Goal: Transaction & Acquisition: Purchase product/service

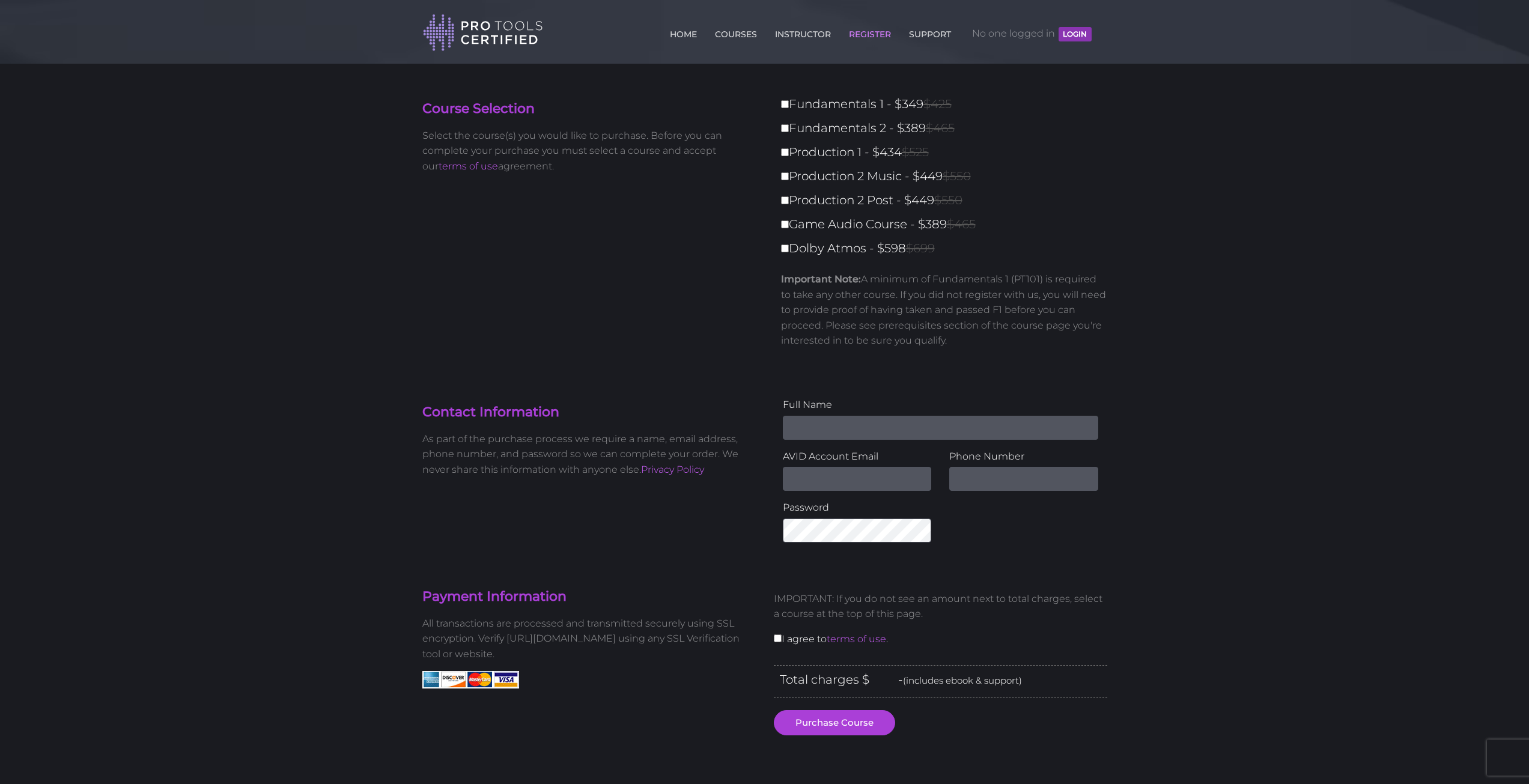
click at [774, 244] on div "Fundamentals 1 - $349 $425 Fundamentals 2 - $389 $465 Production 1 - $434 $525 …" at bounding box center [940, 226] width 334 height 264
click at [788, 245] on input "Dolby Atmos - $598 $699" at bounding box center [785, 248] width 8 height 8
checkbox input "true"
type input "598"
click at [788, 245] on input "Dolby Atmos - $598 $699" at bounding box center [785, 248] width 8 height 8
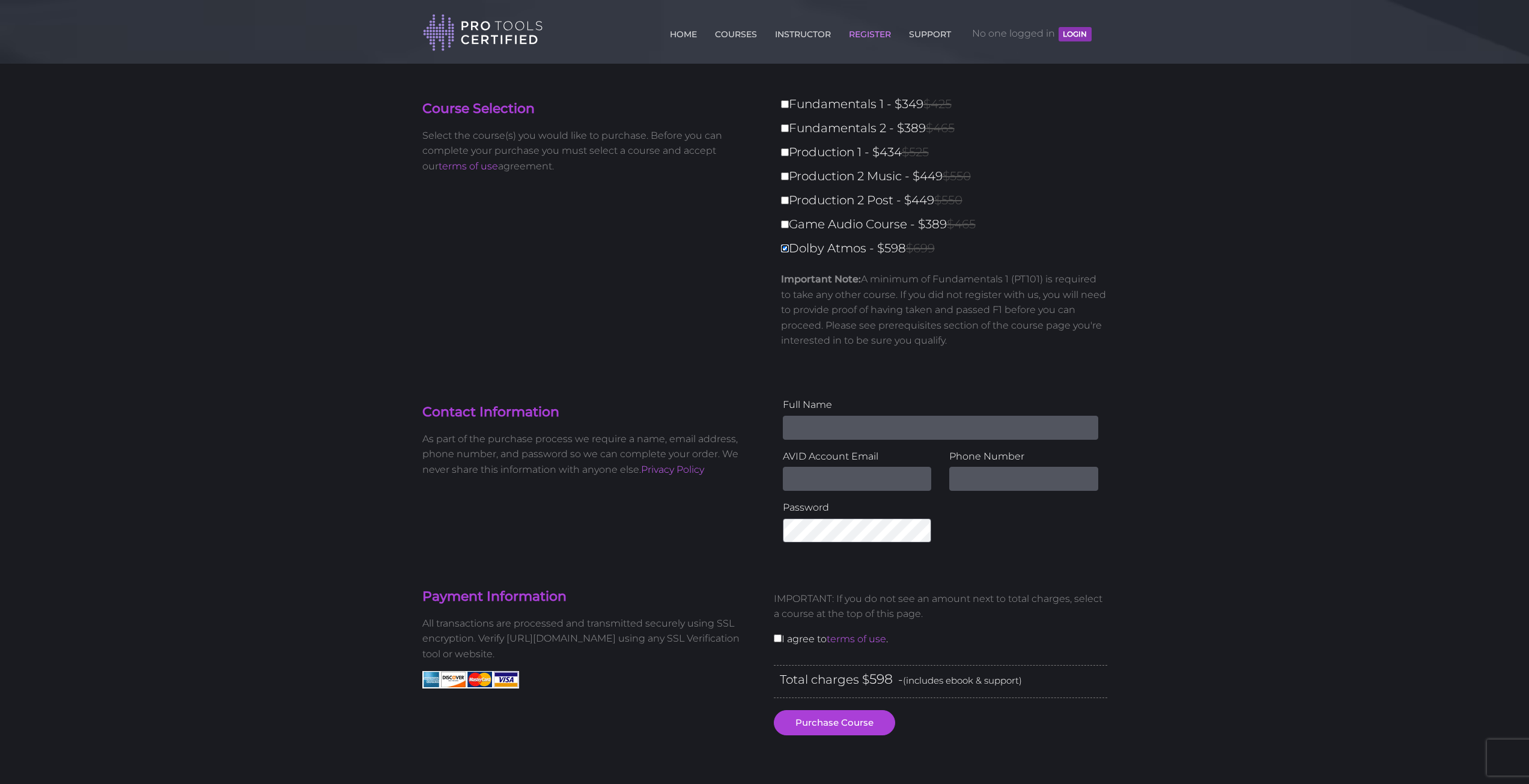
checkbox input "false"
type input "0"
click at [789, 99] on label "Fundamentals 1 - $349 $425" at bounding box center [948, 104] width 334 height 21
click at [789, 100] on input "Fundamentals 1 - $349 $425" at bounding box center [785, 104] width 8 height 8
checkbox input "true"
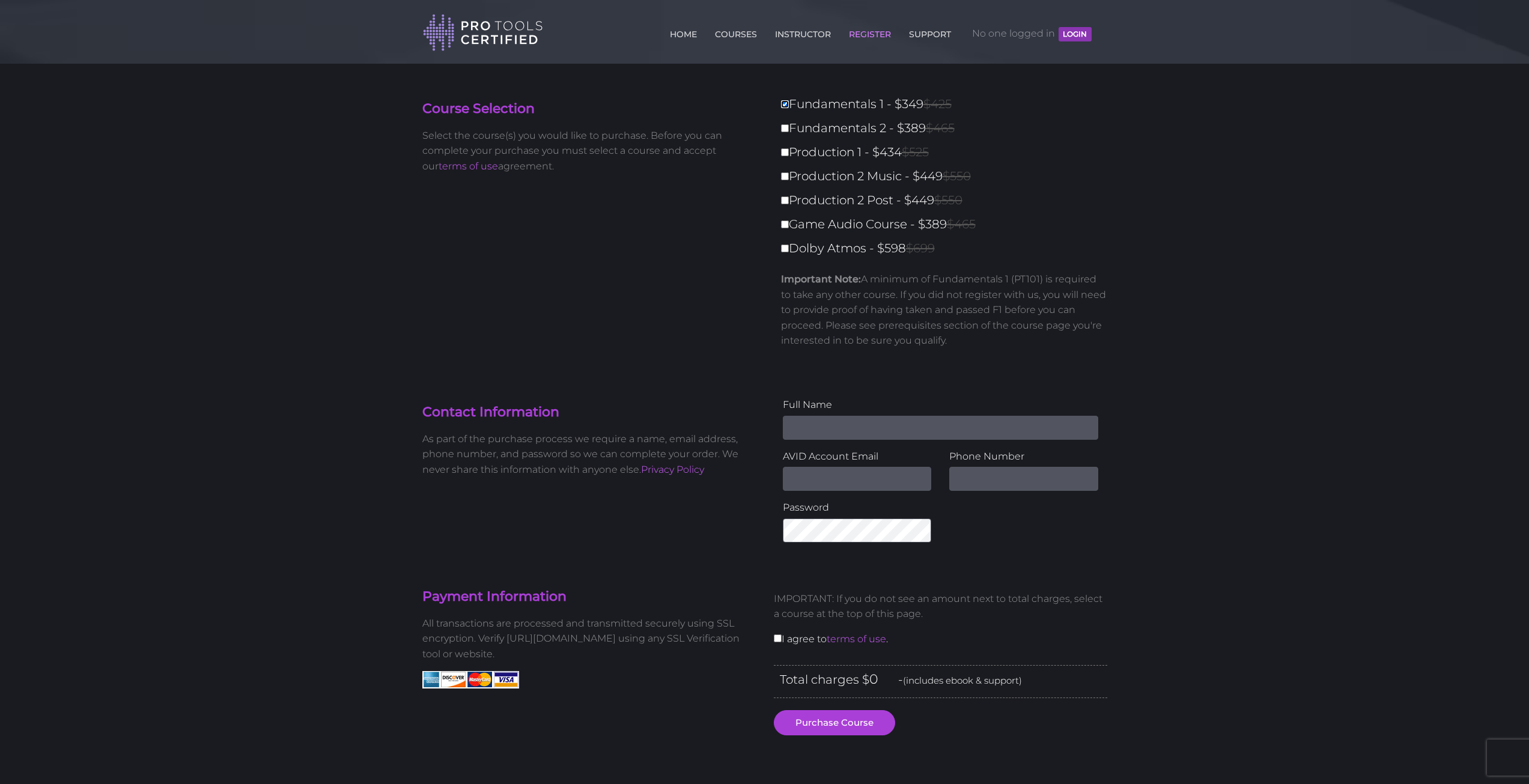
type input "349"
click at [787, 136] on label "Fundamentals 2 - $389 $465" at bounding box center [948, 128] width 334 height 21
click at [787, 132] on input "Fundamentals 2 - $389 $465" at bounding box center [785, 128] width 8 height 8
checkbox input "true"
type input "738"
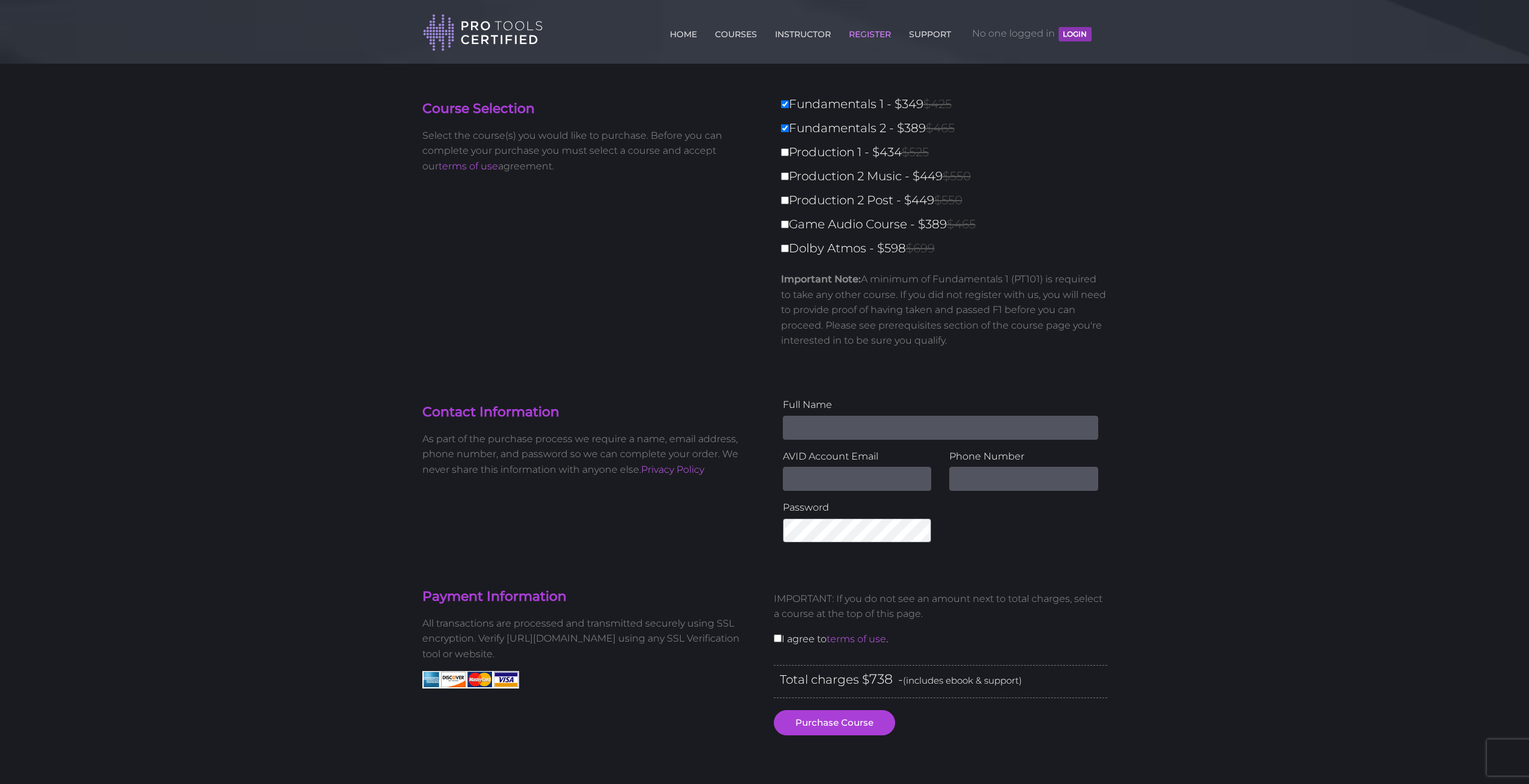
click at [784, 158] on label "Production 1 - $434 $525" at bounding box center [948, 152] width 334 height 21
click at [784, 156] on input "Production 1 - $434 $525" at bounding box center [785, 152] width 8 height 8
checkbox input "true"
type input "1172"
click at [790, 188] on div "Fundamentals 1 - $349 $425 Fundamentals 2 - $389 $465 Production 1 - $434 $525 …" at bounding box center [940, 226] width 334 height 264
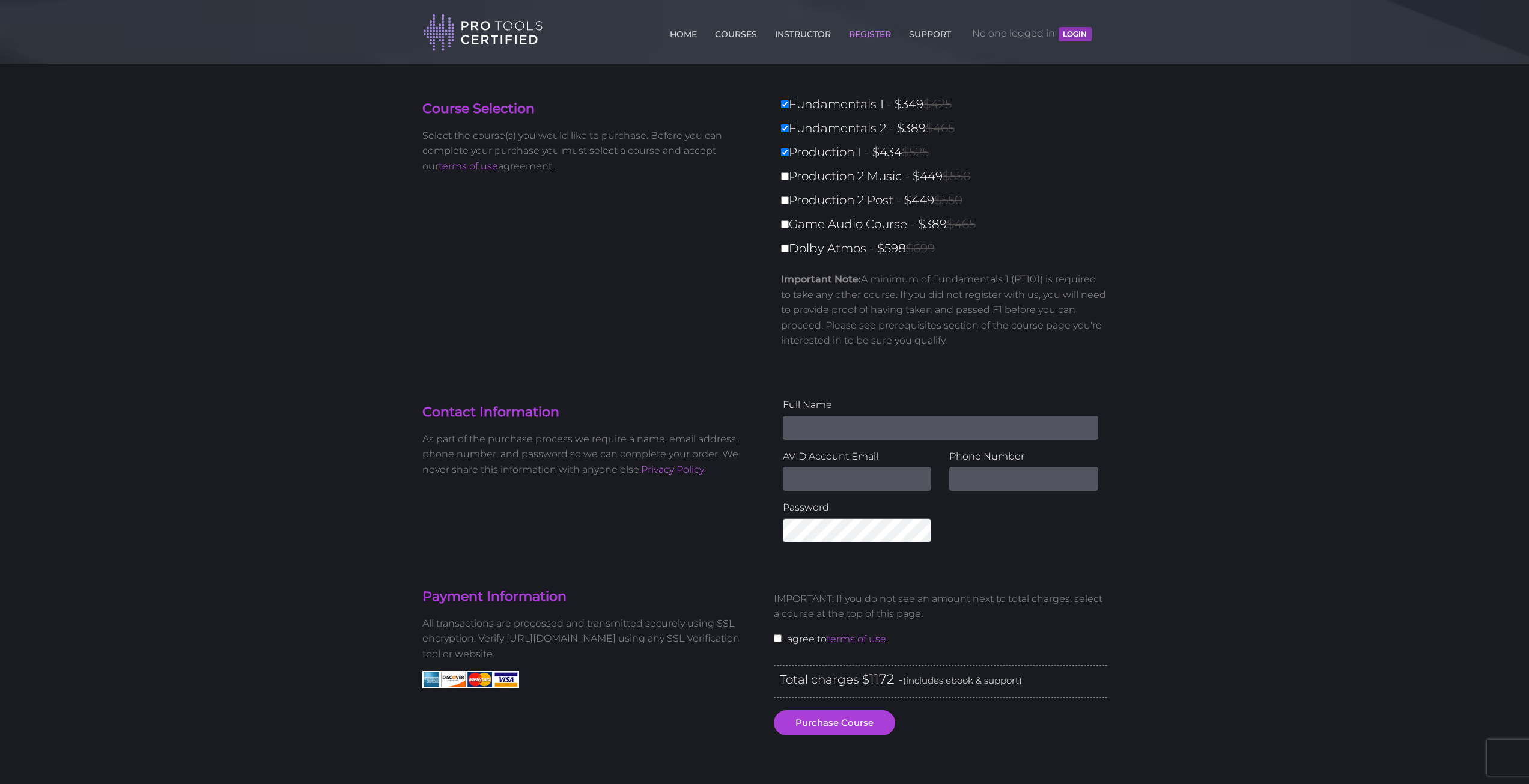
click at [790, 179] on label "Production 2 Music - $449 $550" at bounding box center [948, 176] width 334 height 21
click at [789, 179] on input "Production 2 Music - $449 $550" at bounding box center [785, 176] width 8 height 8
checkbox input "true"
type input "1621"
click at [789, 200] on label "Production 2 Post - $449 $550" at bounding box center [948, 200] width 334 height 21
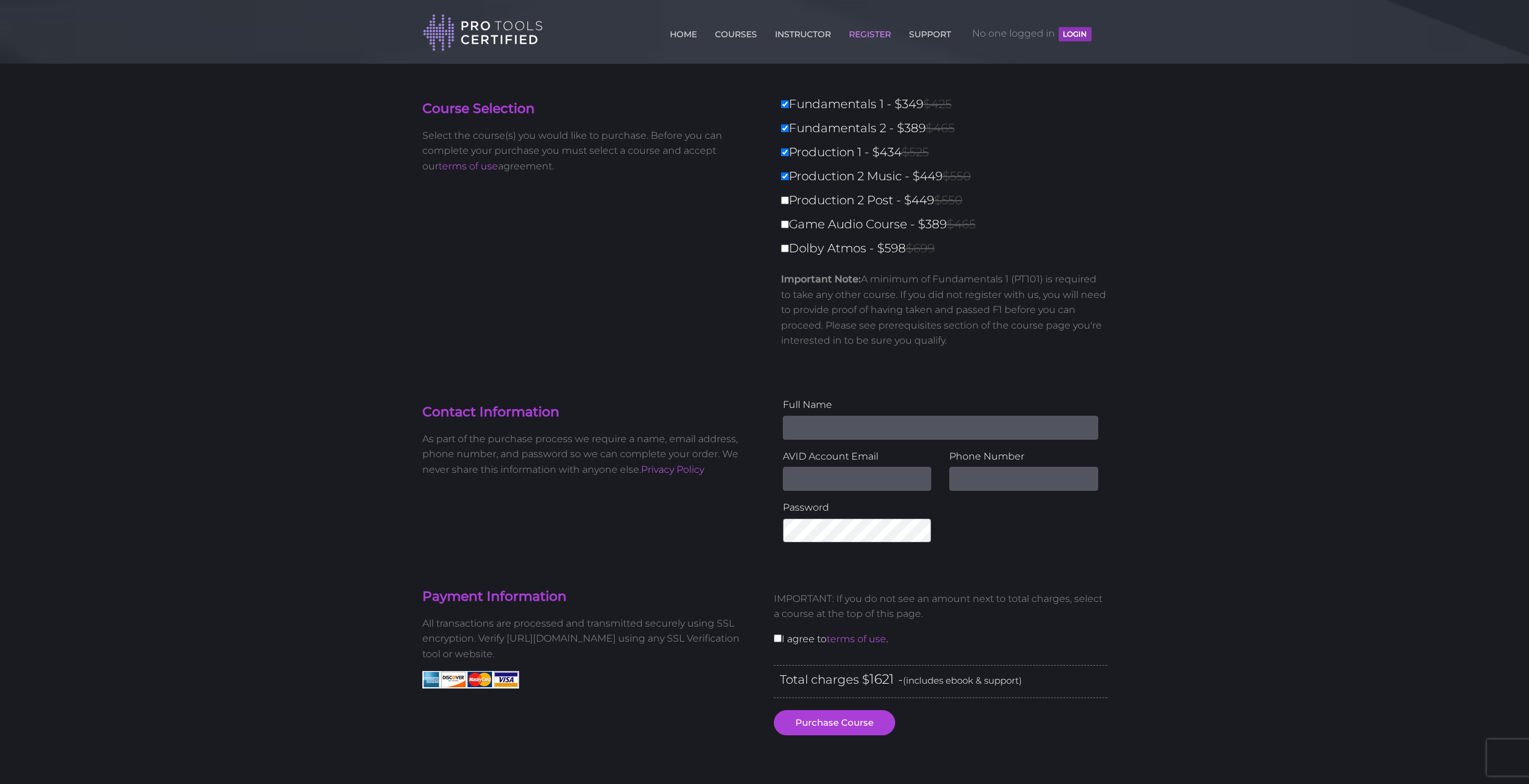
click at [790, 224] on label "Game Audio Course - $389 $465" at bounding box center [948, 224] width 334 height 21
click at [789, 224] on input "Game Audio Course - $389 $465" at bounding box center [785, 224] width 8 height 8
checkbox input "true"
type input "2010"
click at [790, 226] on div "Fundamentals 1 - $349 $425 Fundamentals 2 - $389 $465 Production 1 - $434 $525 …" at bounding box center [940, 226] width 334 height 264
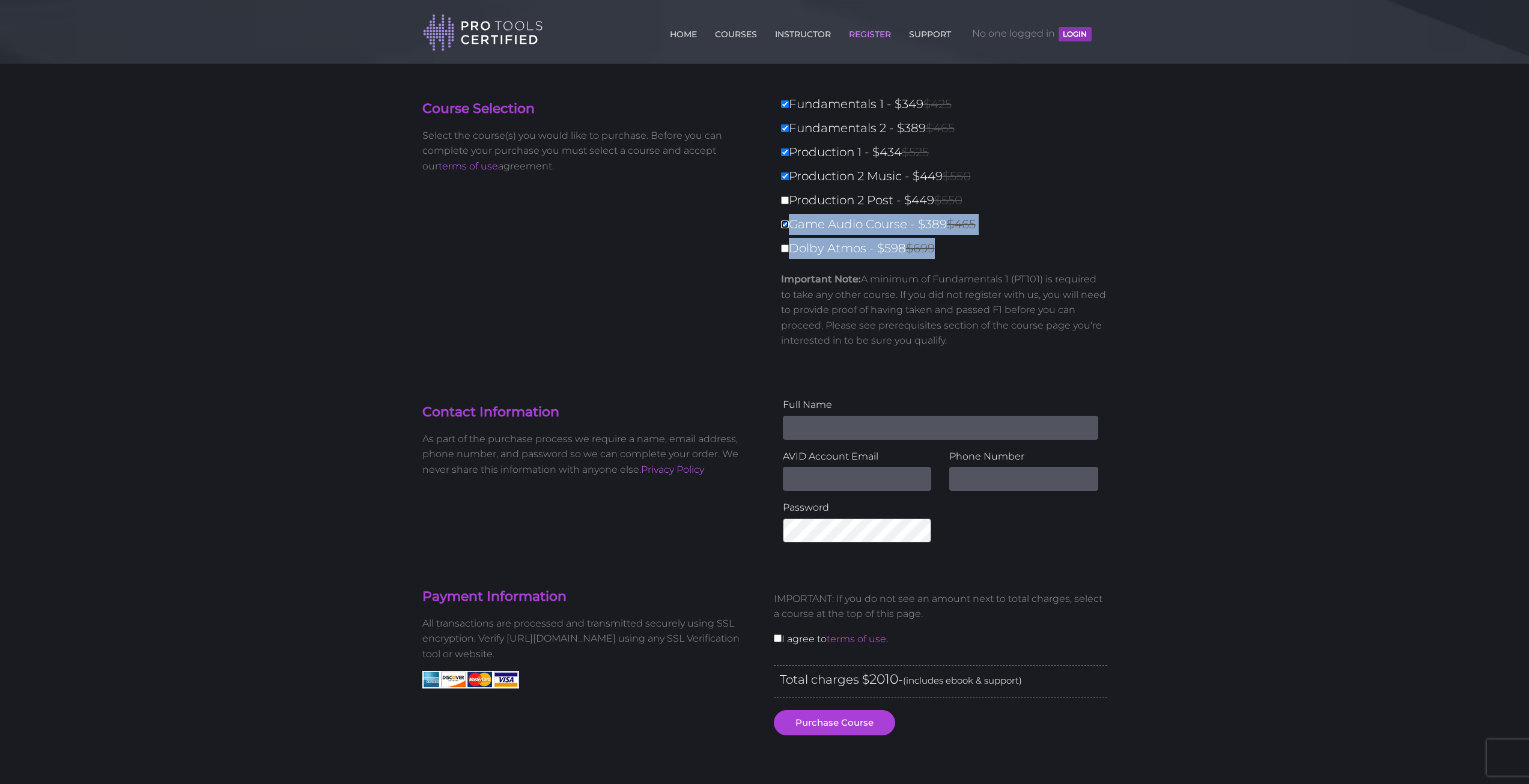
click at [782, 223] on input "Game Audio Course - $389 $465" at bounding box center [785, 224] width 8 height 8
checkbox input "false"
type input "1621"
click at [781, 178] on input "Production 2 Music - $449 $550" at bounding box center [785, 176] width 8 height 8
checkbox input "false"
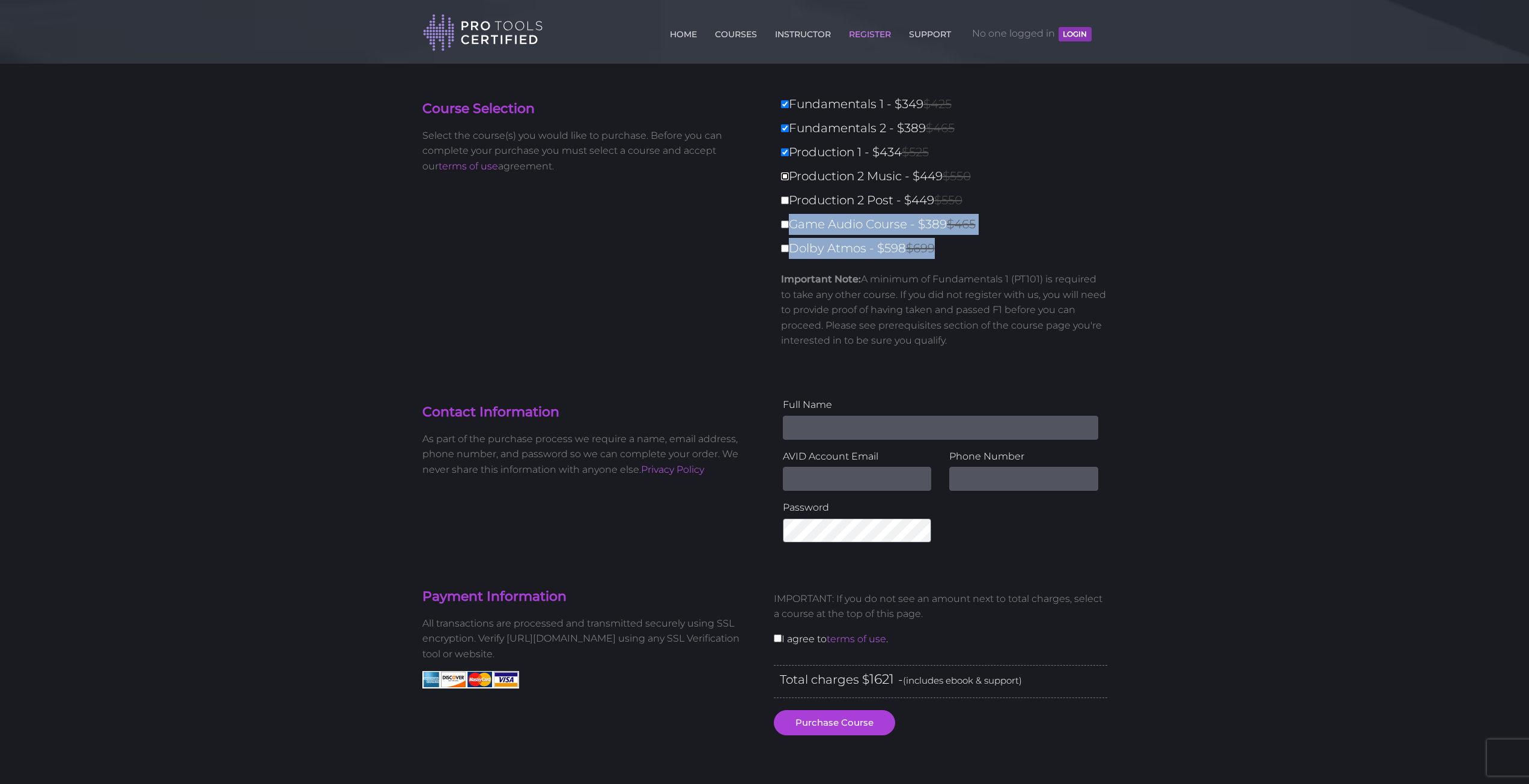
type input "1172"
click at [782, 153] on input "Production 1 - $434 $525" at bounding box center [785, 152] width 8 height 8
checkbox input "false"
type input "738"
click at [782, 147] on label "Production 1 - $434 $525" at bounding box center [948, 152] width 334 height 21
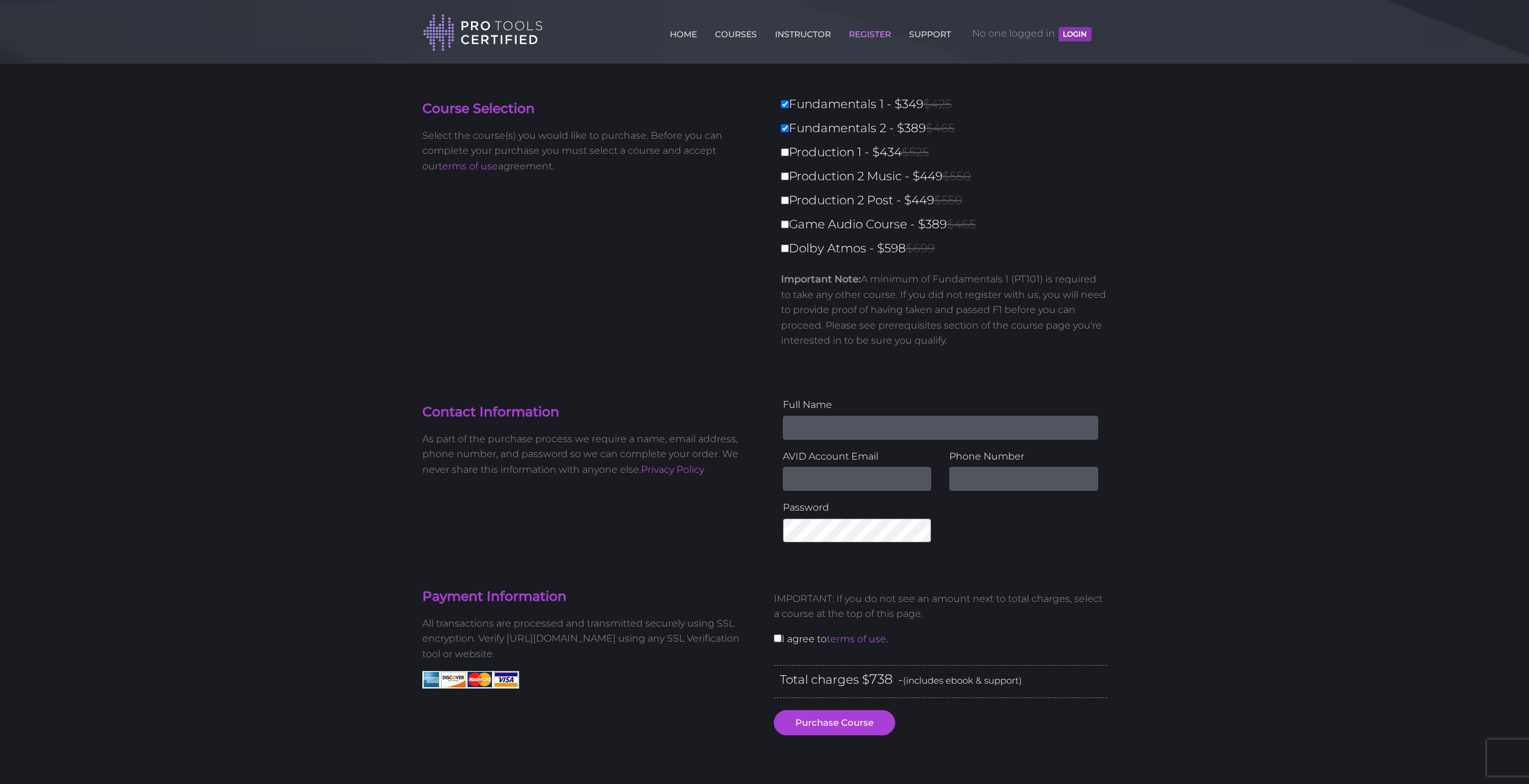
click at [782, 149] on input "Production 1 - $434 $525" at bounding box center [785, 152] width 8 height 8
checkbox input "true"
type input "1172"
click at [784, 126] on input "Fundamentals 2 - $389 $465" at bounding box center [785, 128] width 8 height 8
checkbox input "false"
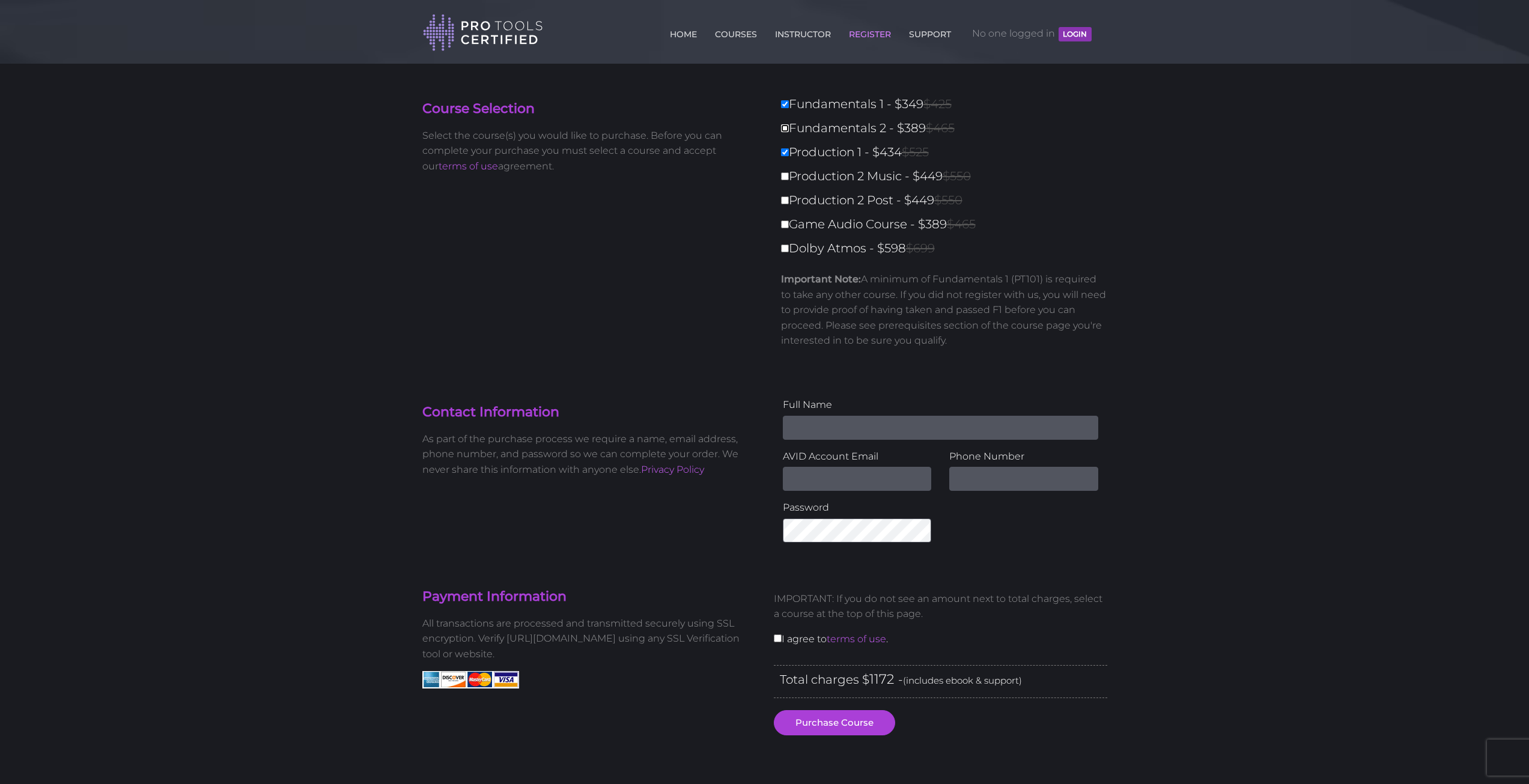
type input "783"
click at [788, 95] on label "Fundamentals 1 - $349 $425" at bounding box center [948, 104] width 334 height 21
click at [788, 100] on input "Fundamentals 1 - $349 $425" at bounding box center [785, 104] width 8 height 8
checkbox input "false"
type input "434"
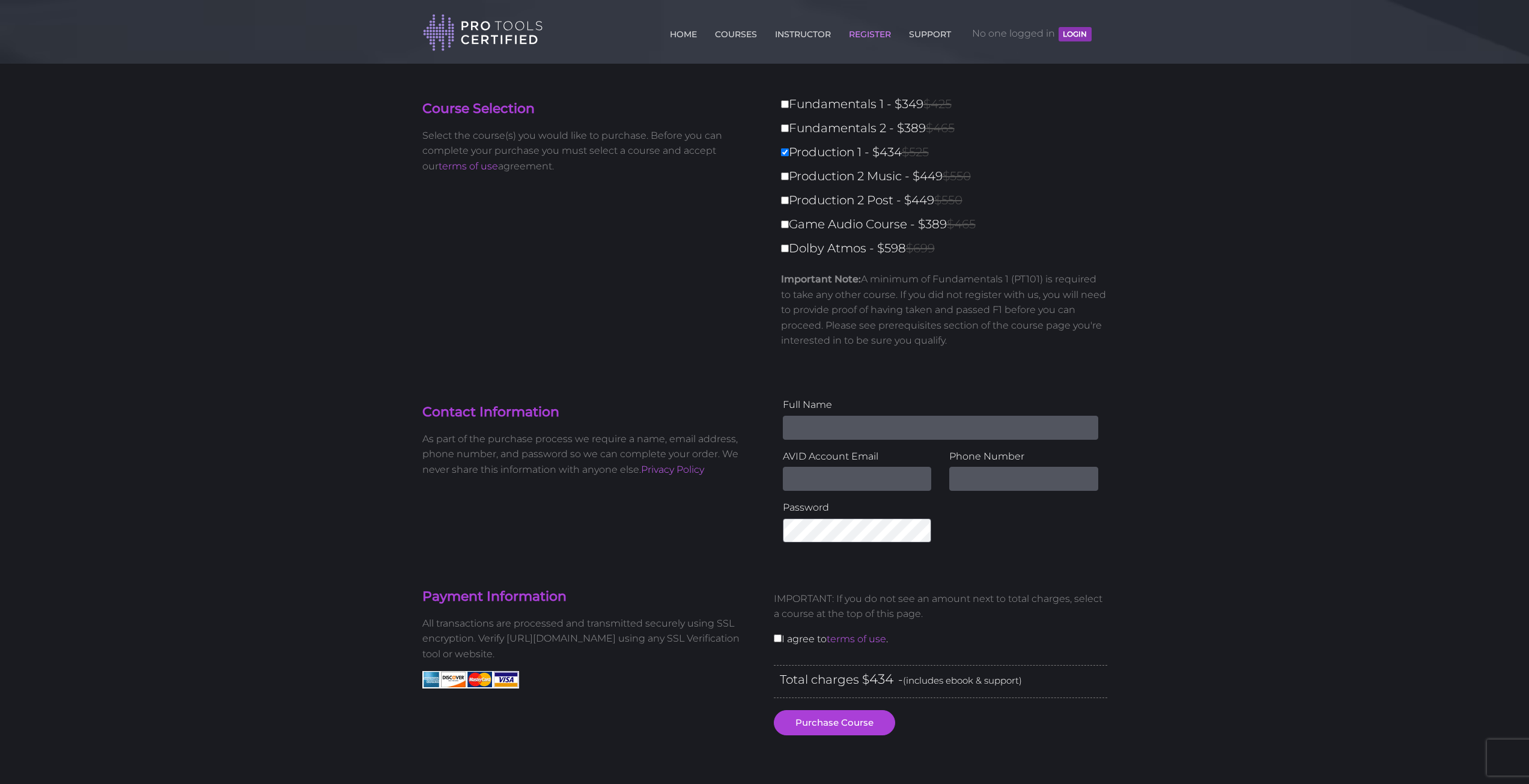
click at [790, 231] on label "Game Audio Course - $389 $465" at bounding box center [948, 224] width 334 height 21
click at [789, 228] on input "Game Audio Course - $389 $465" at bounding box center [785, 224] width 8 height 8
checkbox input "true"
type input "823"
click at [785, 149] on input "Production 1 - $434 $525" at bounding box center [785, 152] width 8 height 8
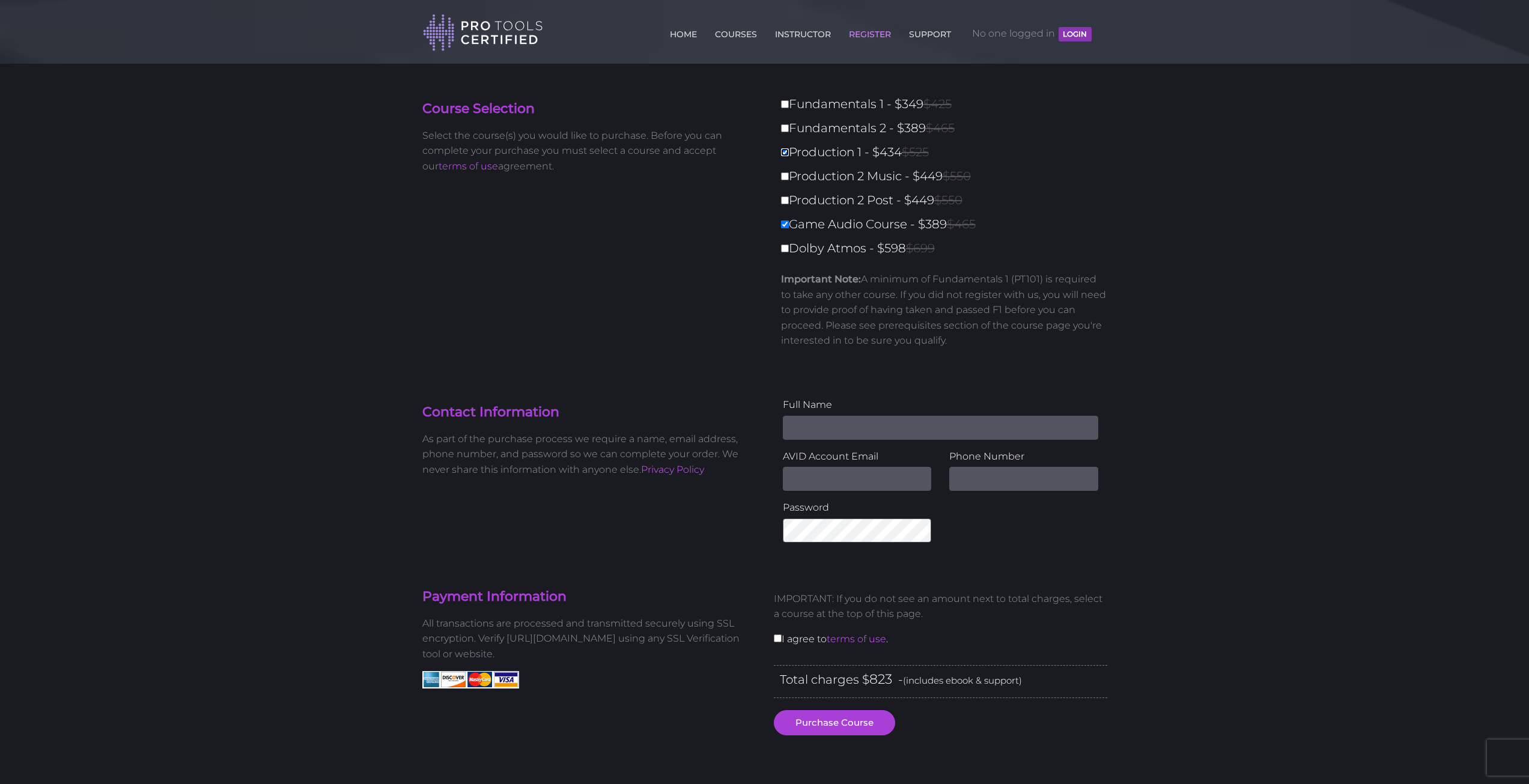
checkbox input "false"
type input "389"
click at [790, 223] on label "Game Audio Course - $389 $465" at bounding box center [948, 224] width 334 height 21
click at [789, 223] on input "Game Audio Course - $389 $465" at bounding box center [785, 224] width 8 height 8
checkbox input "false"
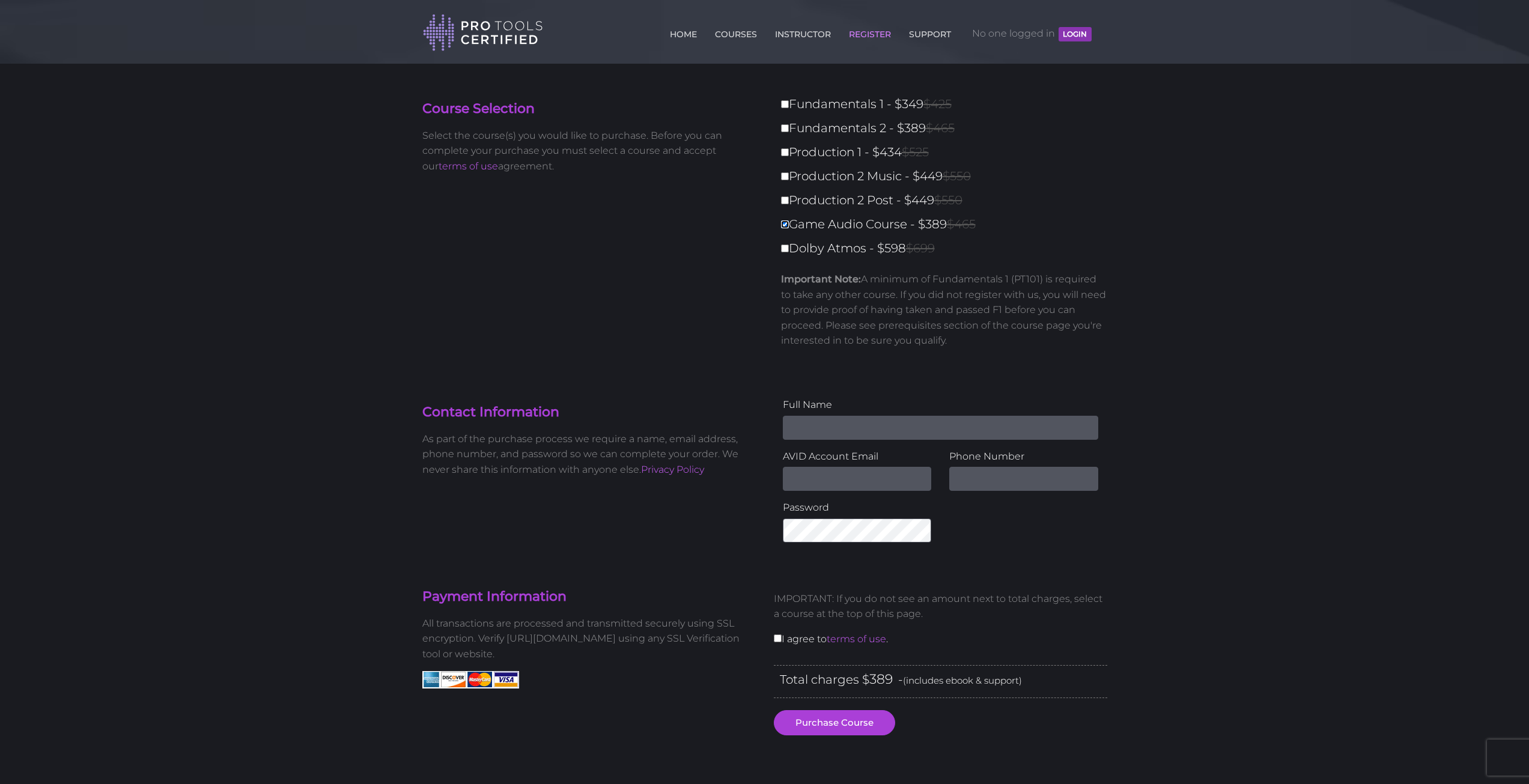
type input "0"
